Goal: Task Accomplishment & Management: Complete application form

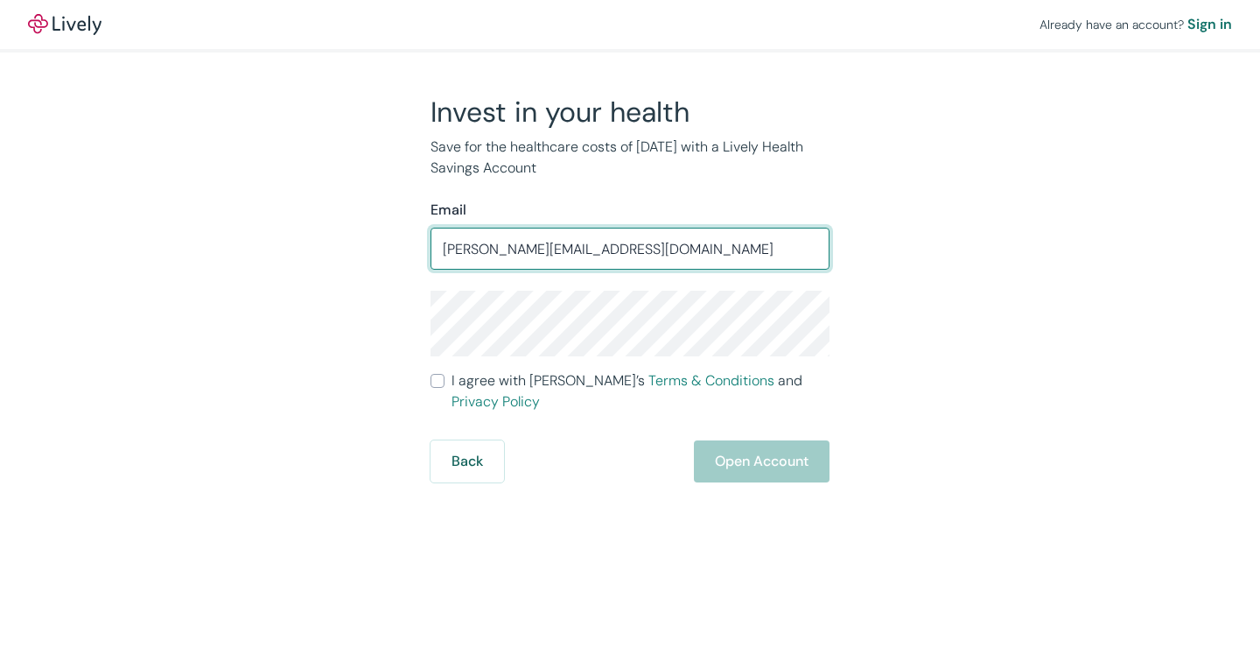
type input "sal@abbeyem.com"
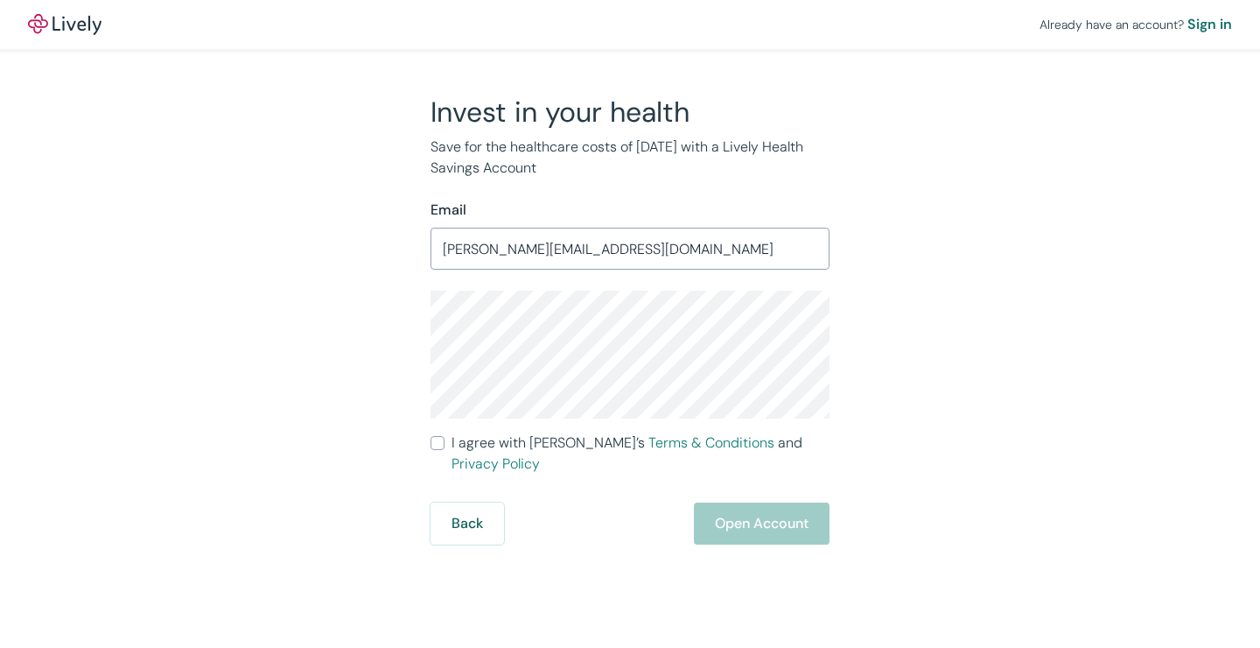
click at [441, 445] on input "I agree with Lively’s Terms & Conditions and Privacy Policy" at bounding box center [438, 443] width 14 height 14
checkbox input "true"
click at [733, 508] on button "Open Account" at bounding box center [762, 523] width 136 height 42
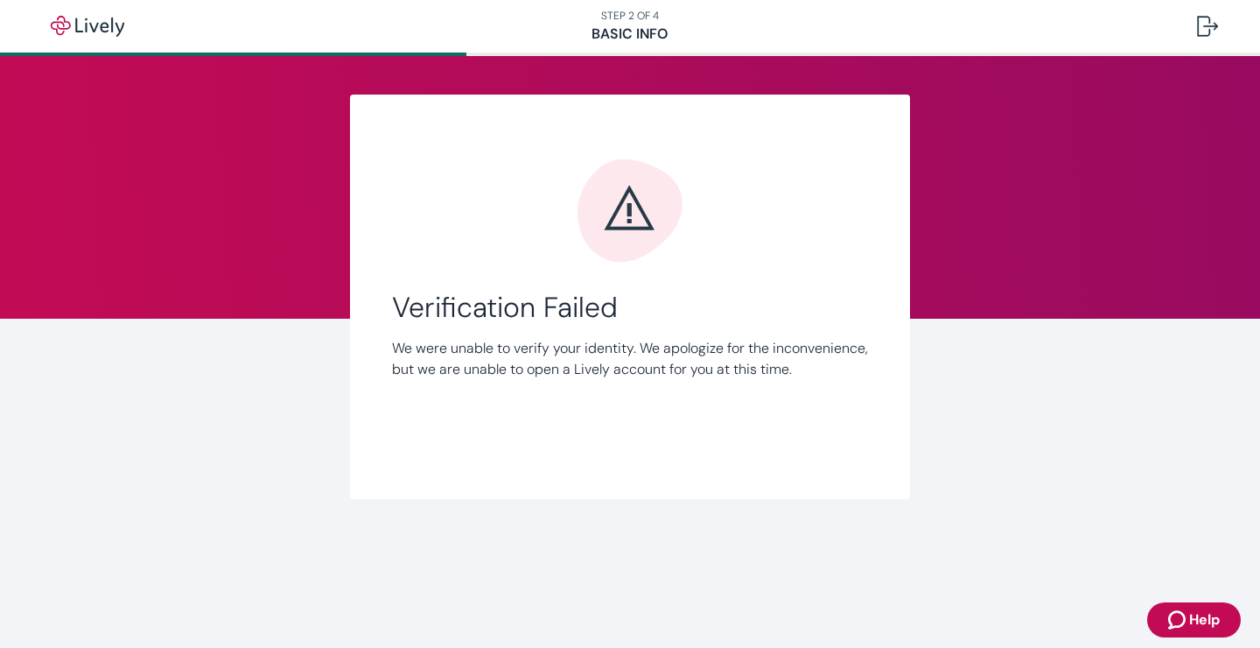
click at [688, 380] on p "We were unable to verify your identity. We apologize for the inconvenience, but…" at bounding box center [630, 359] width 476 height 42
